Goal: Task Accomplishment & Management: Use online tool/utility

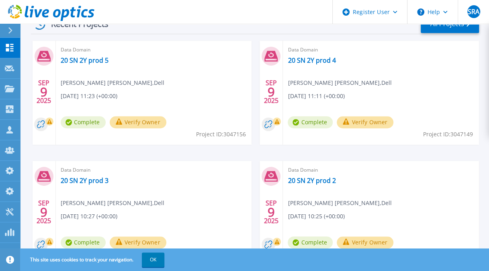
scroll to position [201, 0]
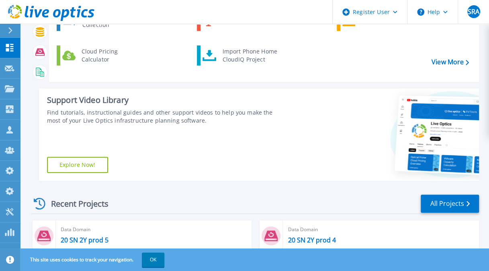
scroll to position [121, 0]
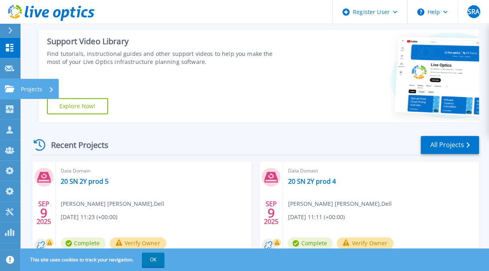
click at [6, 93] on link "Projects Projects" at bounding box center [10, 89] width 20 height 20
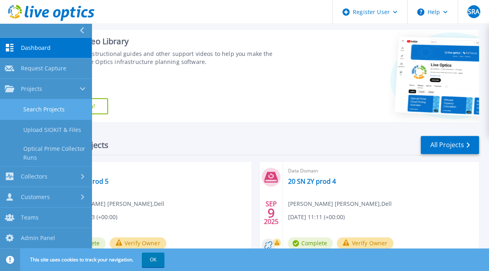
click at [44, 108] on link "Search Projects" at bounding box center [46, 109] width 92 height 20
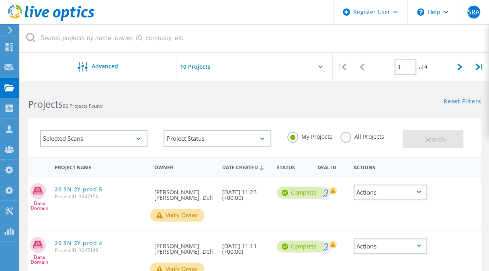
click at [373, 136] on label "All Projects" at bounding box center [362, 136] width 44 height 8
click at [0, 0] on input "All Projects" at bounding box center [0, 0] width 0 height 0
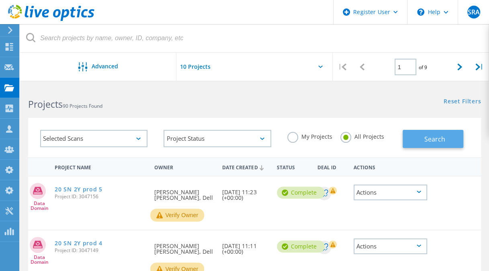
click at [421, 143] on button "Search" at bounding box center [433, 139] width 61 height 18
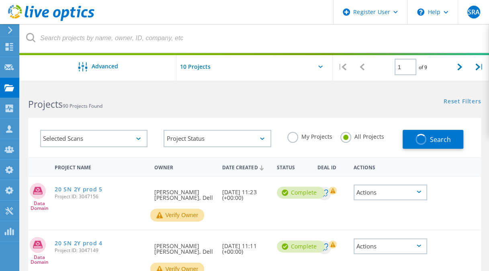
click at [110, 142] on div "Selected Scans" at bounding box center [93, 138] width 107 height 17
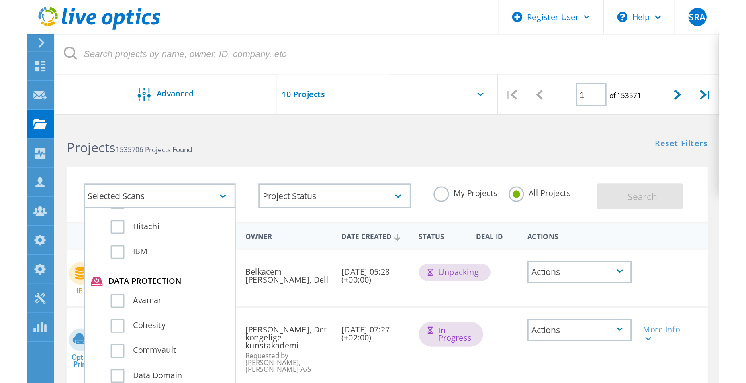
scroll to position [442, 0]
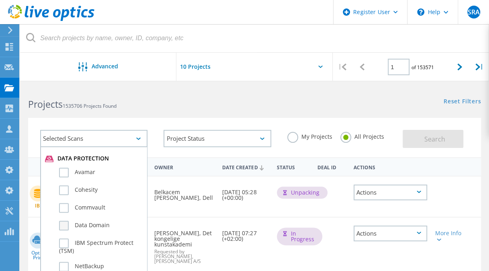
click at [68, 228] on label "Data Domain" at bounding box center [101, 226] width 84 height 10
click at [0, 0] on input "Data Domain" at bounding box center [0, 0] width 0 height 0
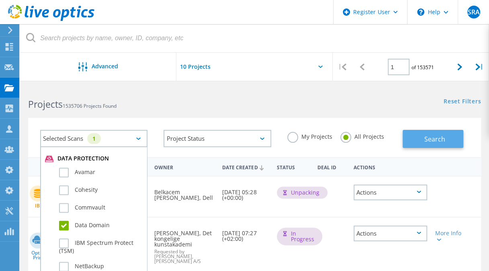
click at [435, 145] on button "Search" at bounding box center [433, 139] width 61 height 18
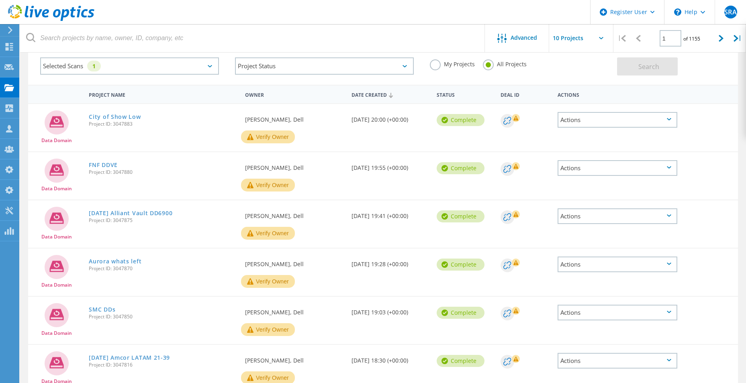
scroll to position [0, 0]
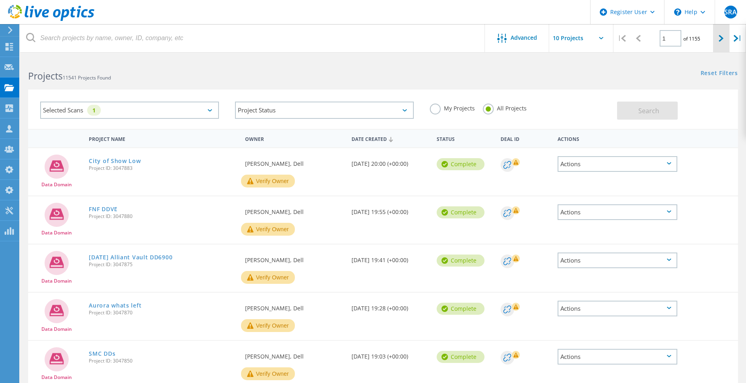
click at [495, 35] on div at bounding box center [721, 38] width 16 height 29
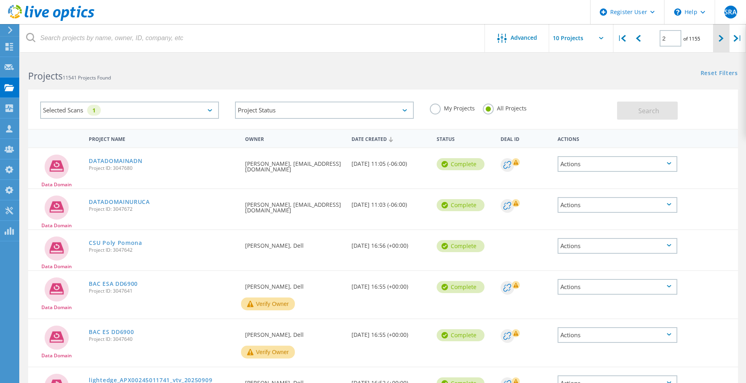
click at [495, 43] on div at bounding box center [721, 38] width 16 height 29
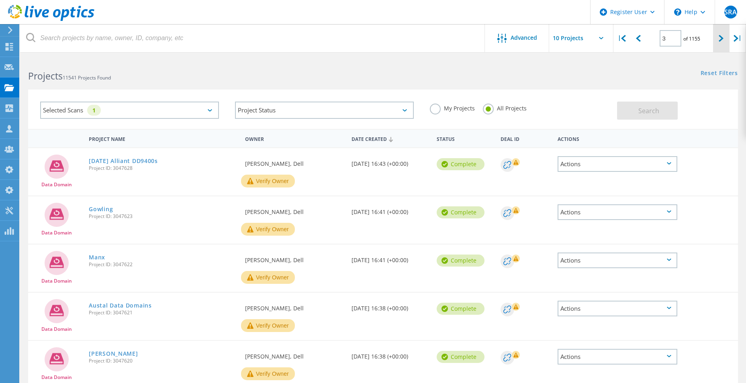
click at [495, 37] on div at bounding box center [721, 38] width 16 height 29
type input "4"
